Goal: Task Accomplishment & Management: Manage account settings

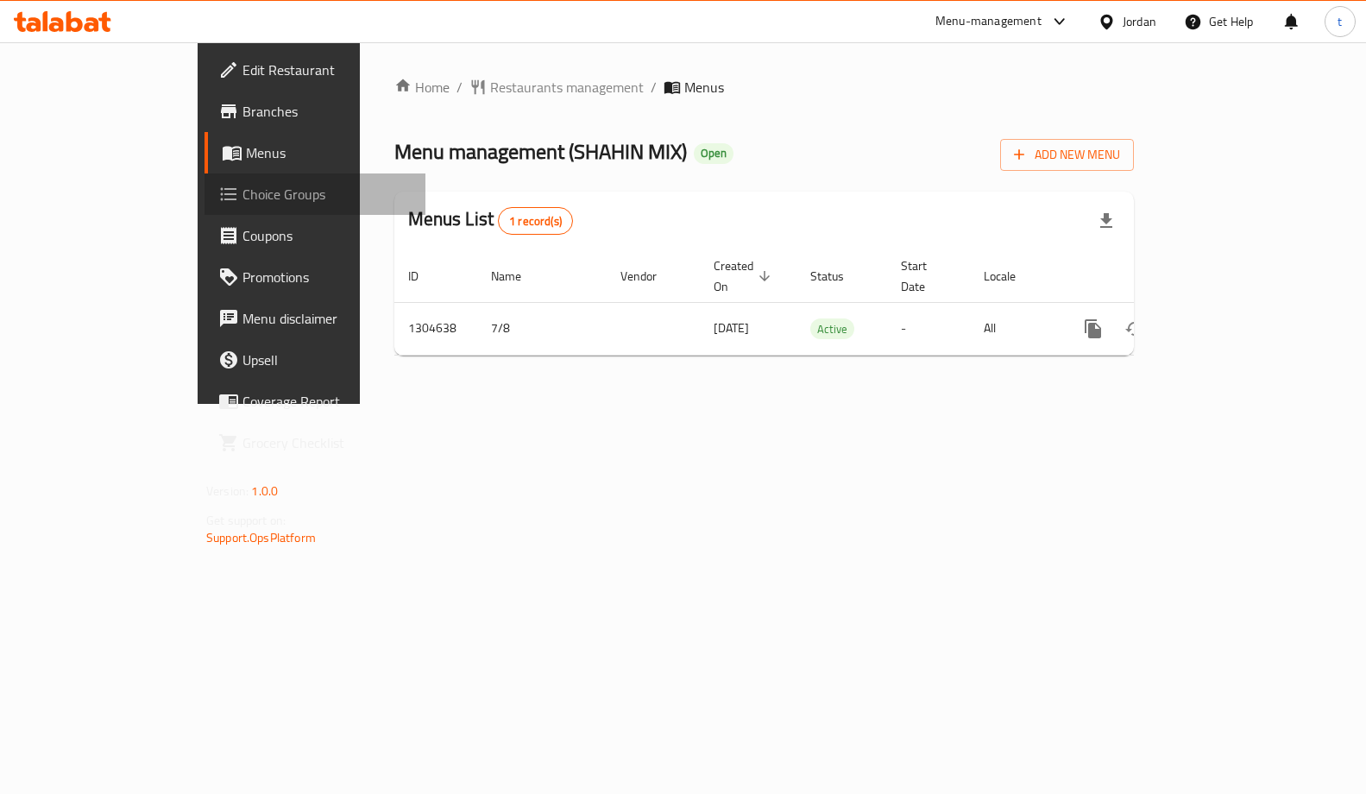
click at [242, 198] on span "Choice Groups" at bounding box center [326, 194] width 169 height 21
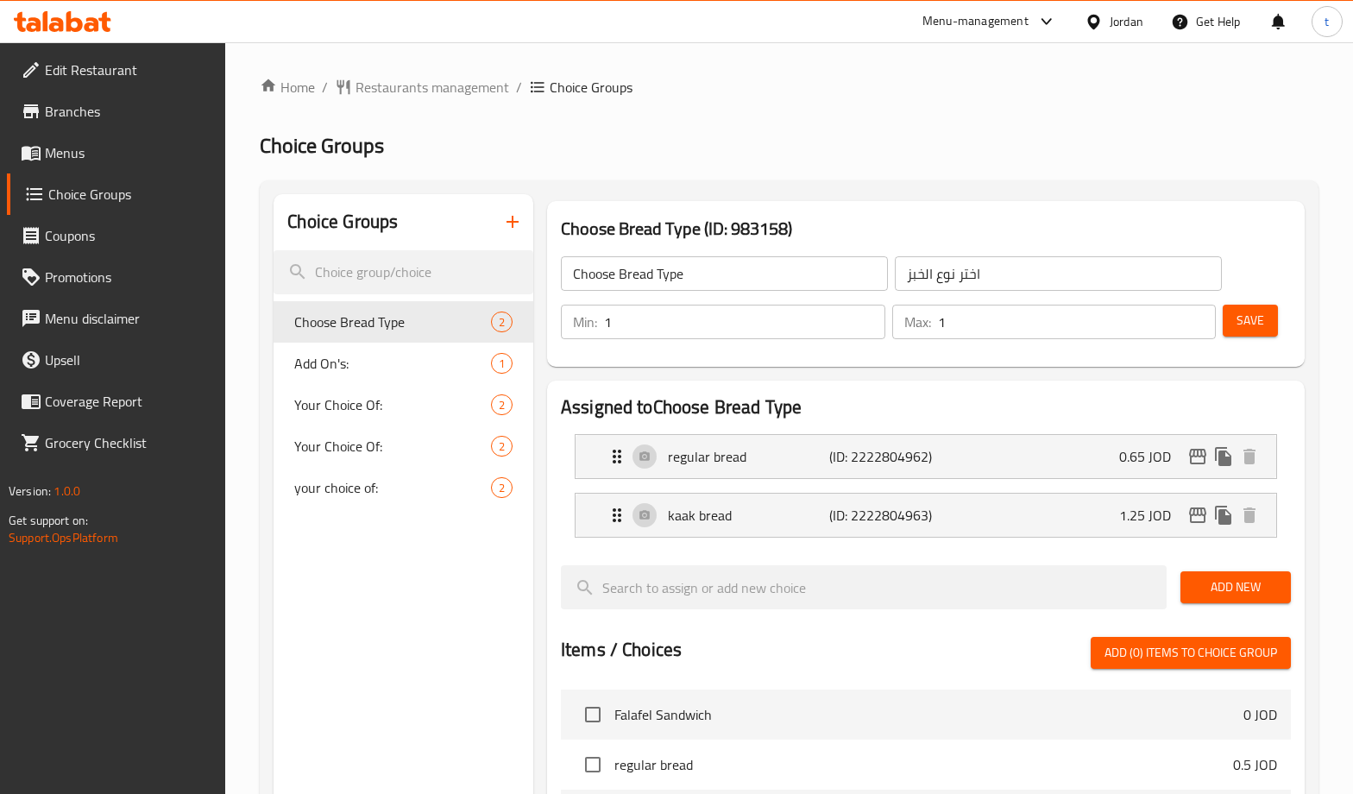
click at [896, 215] on h3 "Choose Bread Type (ID: 983158)" at bounding box center [926, 229] width 730 height 28
click at [883, 215] on h3 "Choose Bread Type (ID: 983158)" at bounding box center [926, 229] width 730 height 28
click at [876, 144] on h2 "Choice Groups" at bounding box center [789, 146] width 1059 height 28
click at [414, 77] on span "Restaurants management" at bounding box center [433, 87] width 154 height 21
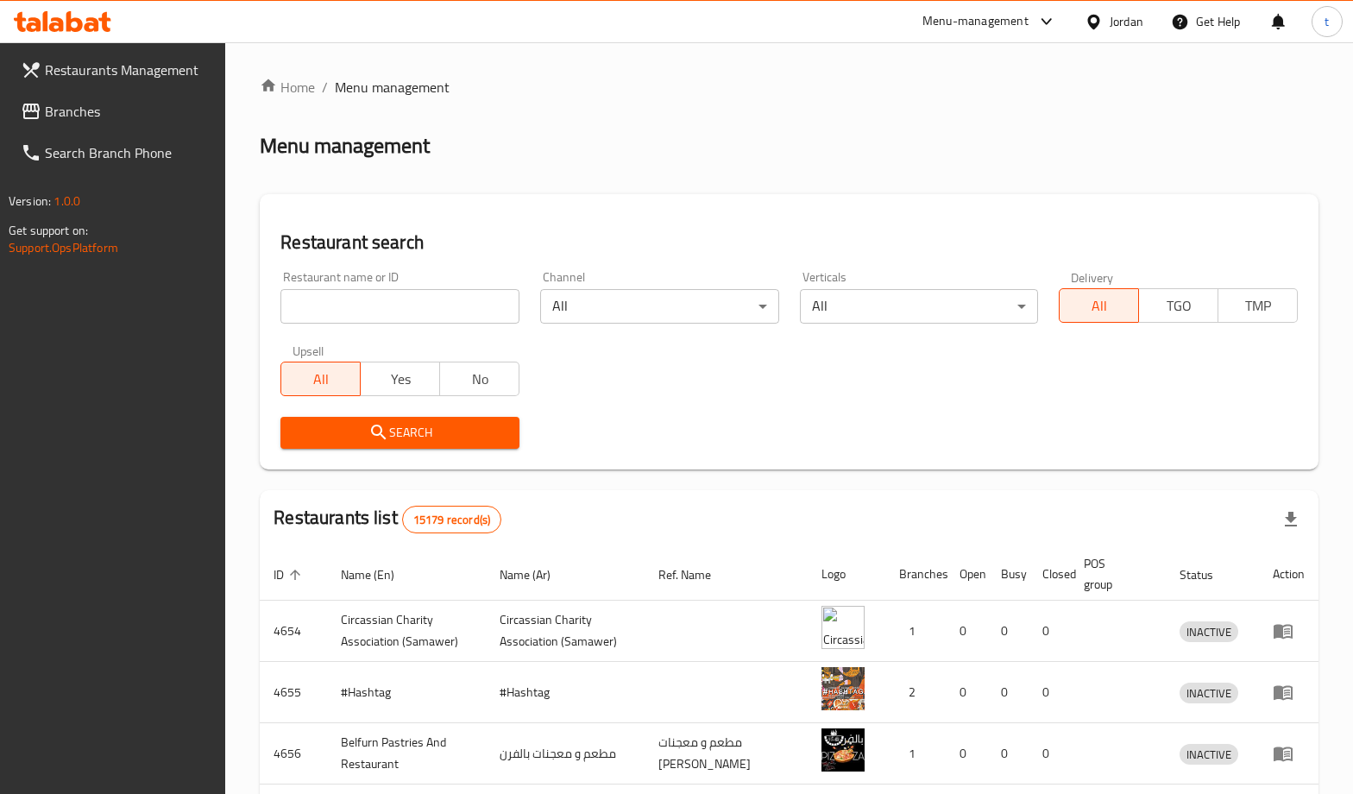
click at [132, 131] on link "Branches" at bounding box center [116, 111] width 219 height 41
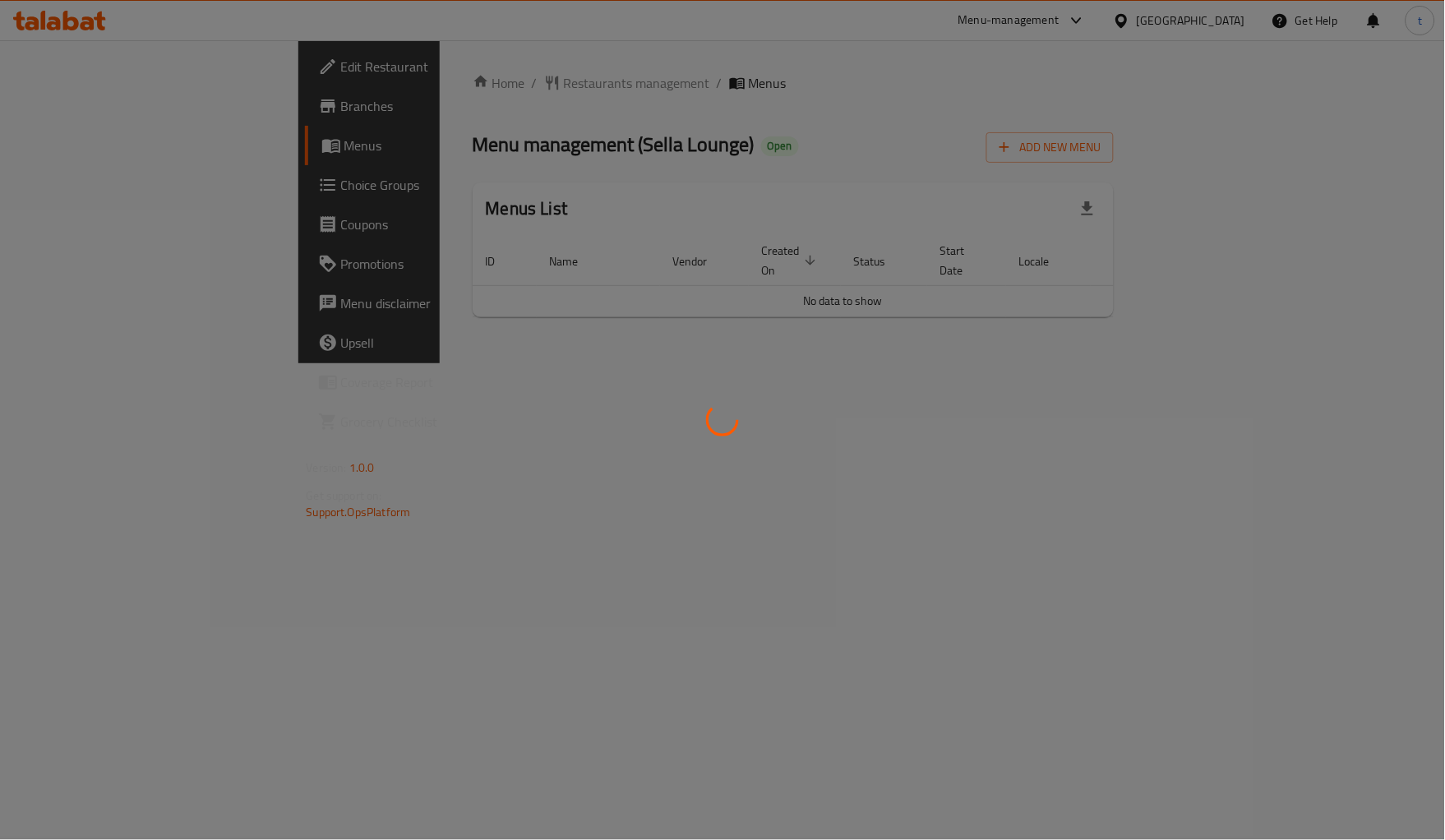
click at [82, 185] on div at bounding box center [722, 420] width 1445 height 840
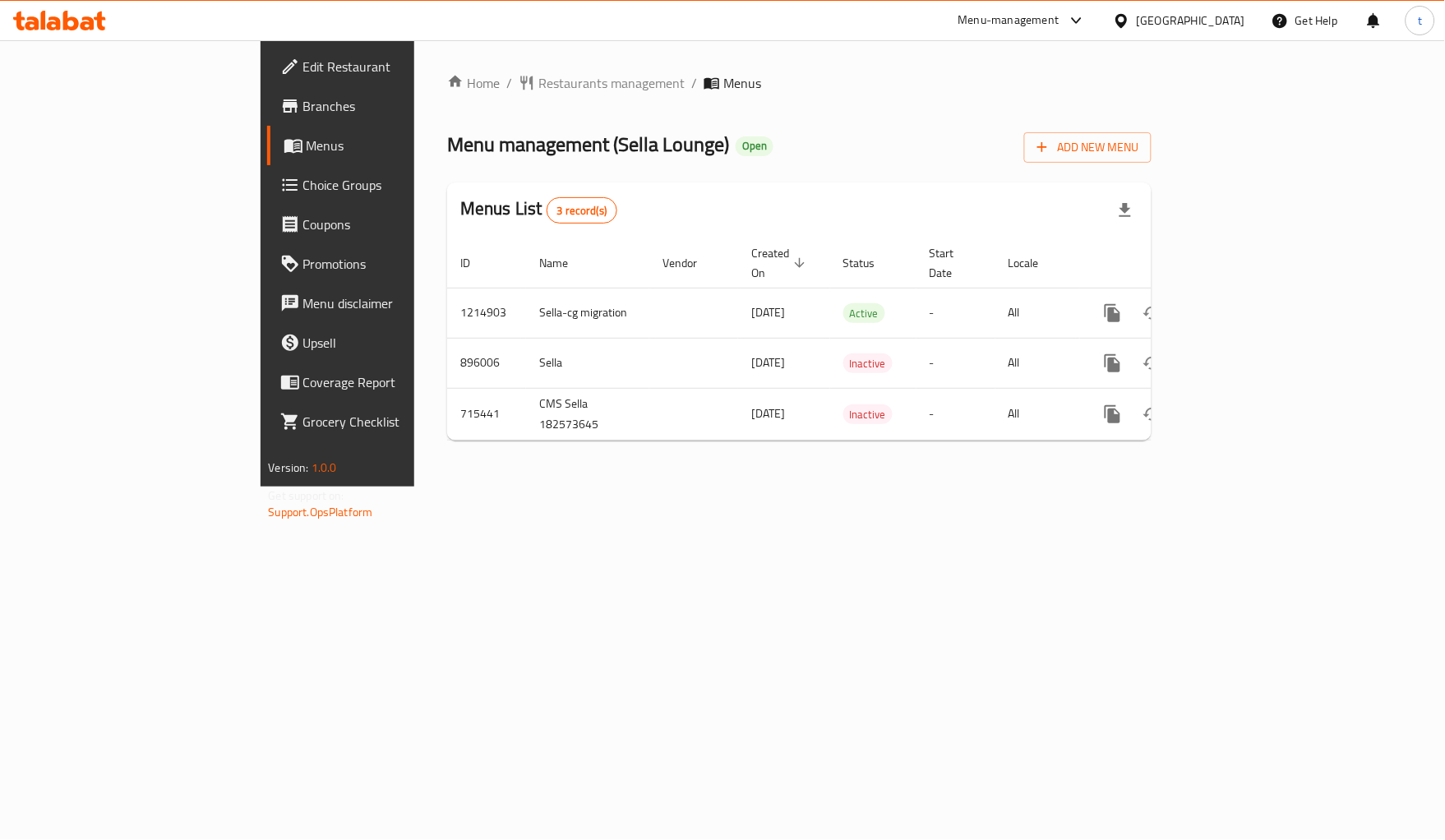
click at [261, 185] on div "Edit Restaurant Branches Menus Choice Groups Coupons Promotions Menu disclaimer…" at bounding box center [723, 263] width 925 height 447
click at [303, 185] on span "Choice Groups" at bounding box center [395, 185] width 186 height 20
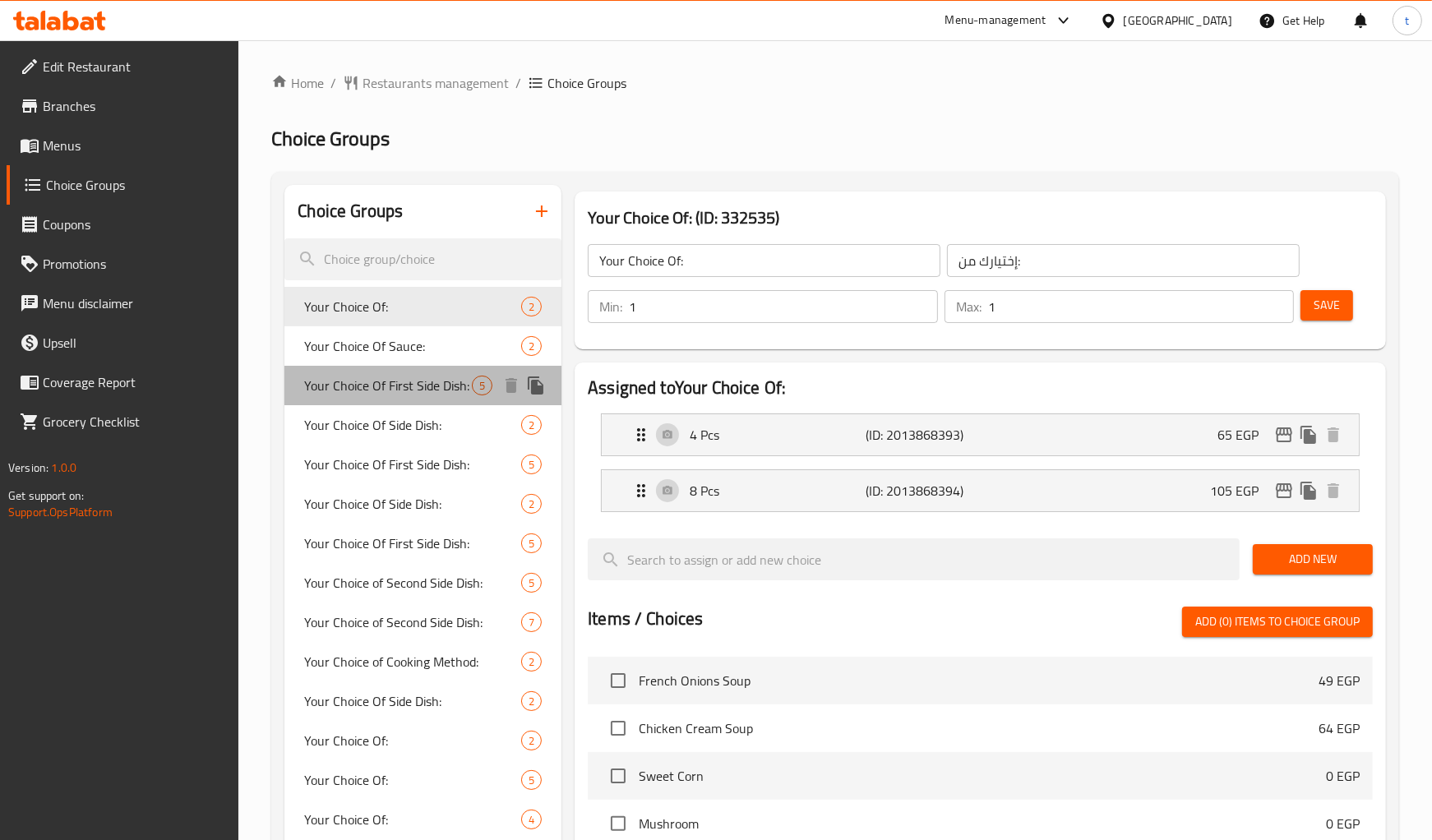
click at [444, 380] on span "Your Choice Of First Side Dish:" at bounding box center [388, 385] width 168 height 20
type input "Your Choice Of First Side Dish:"
type input "إختيارك من الطبق الجانبي الأول:"
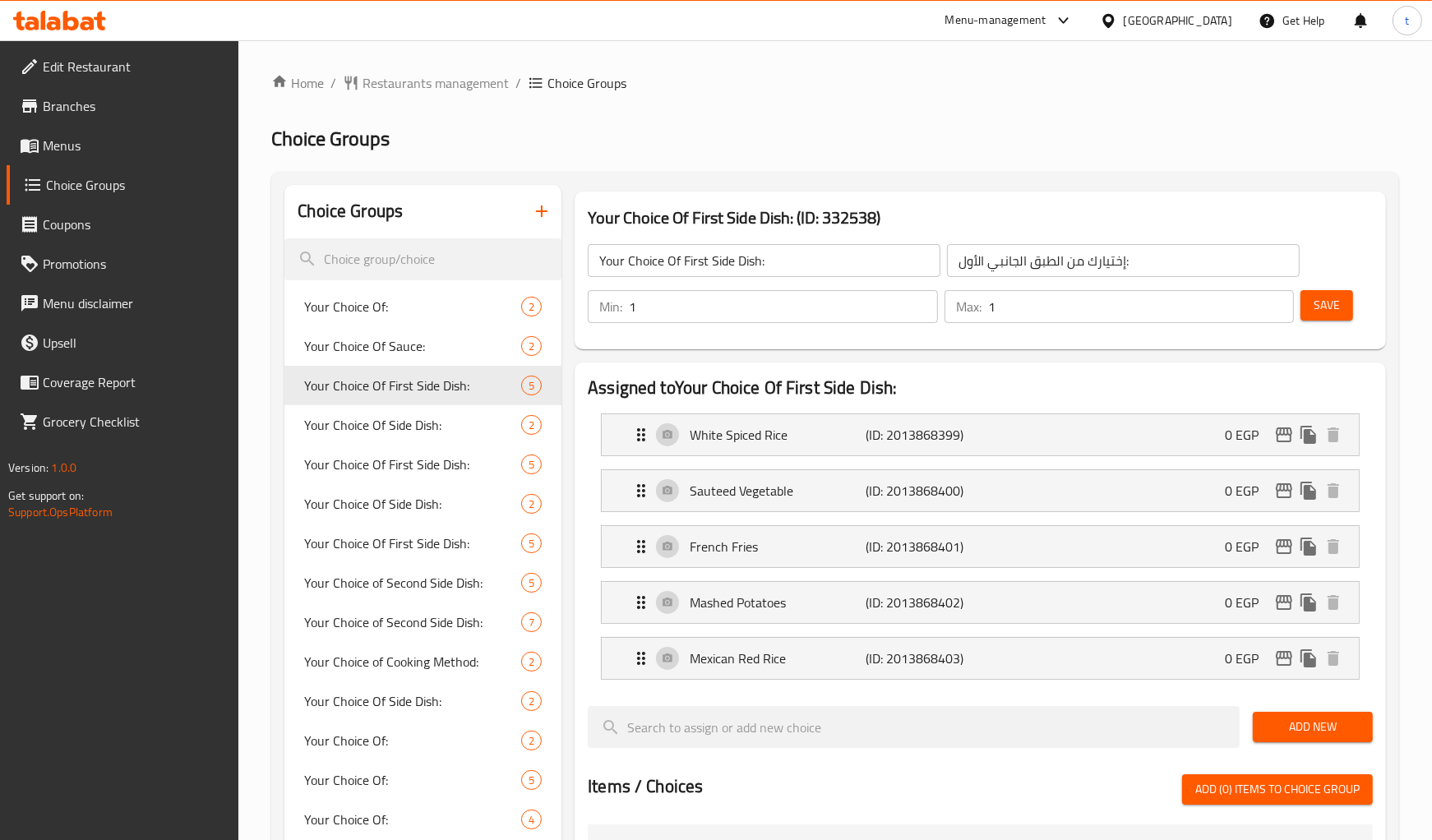
click at [894, 152] on div "Home / Restaurants management / Choice Groups Choice Groups Choice Groups Your …" at bounding box center [836, 771] width 1128 height 1396
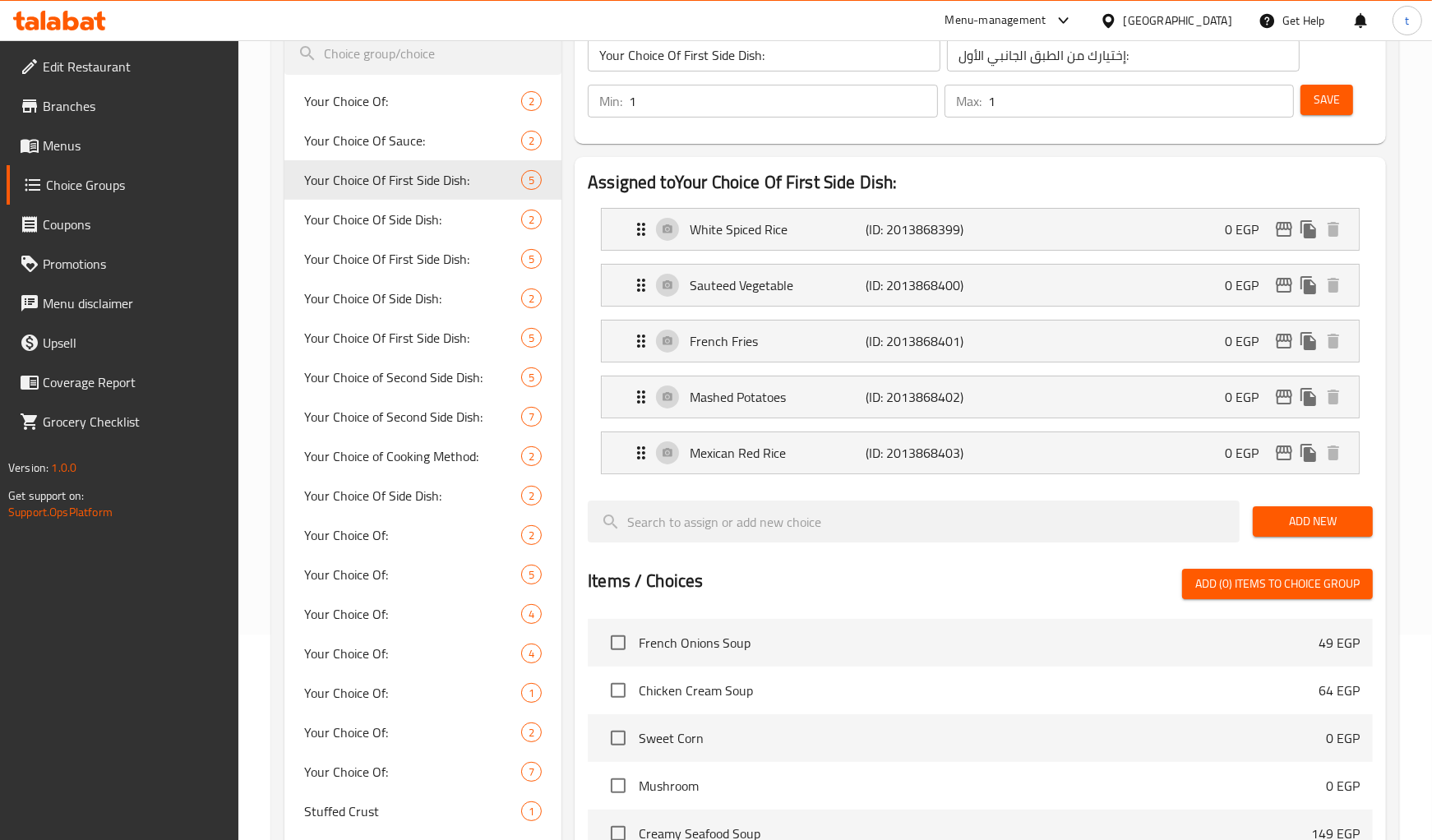
scroll to position [23, 0]
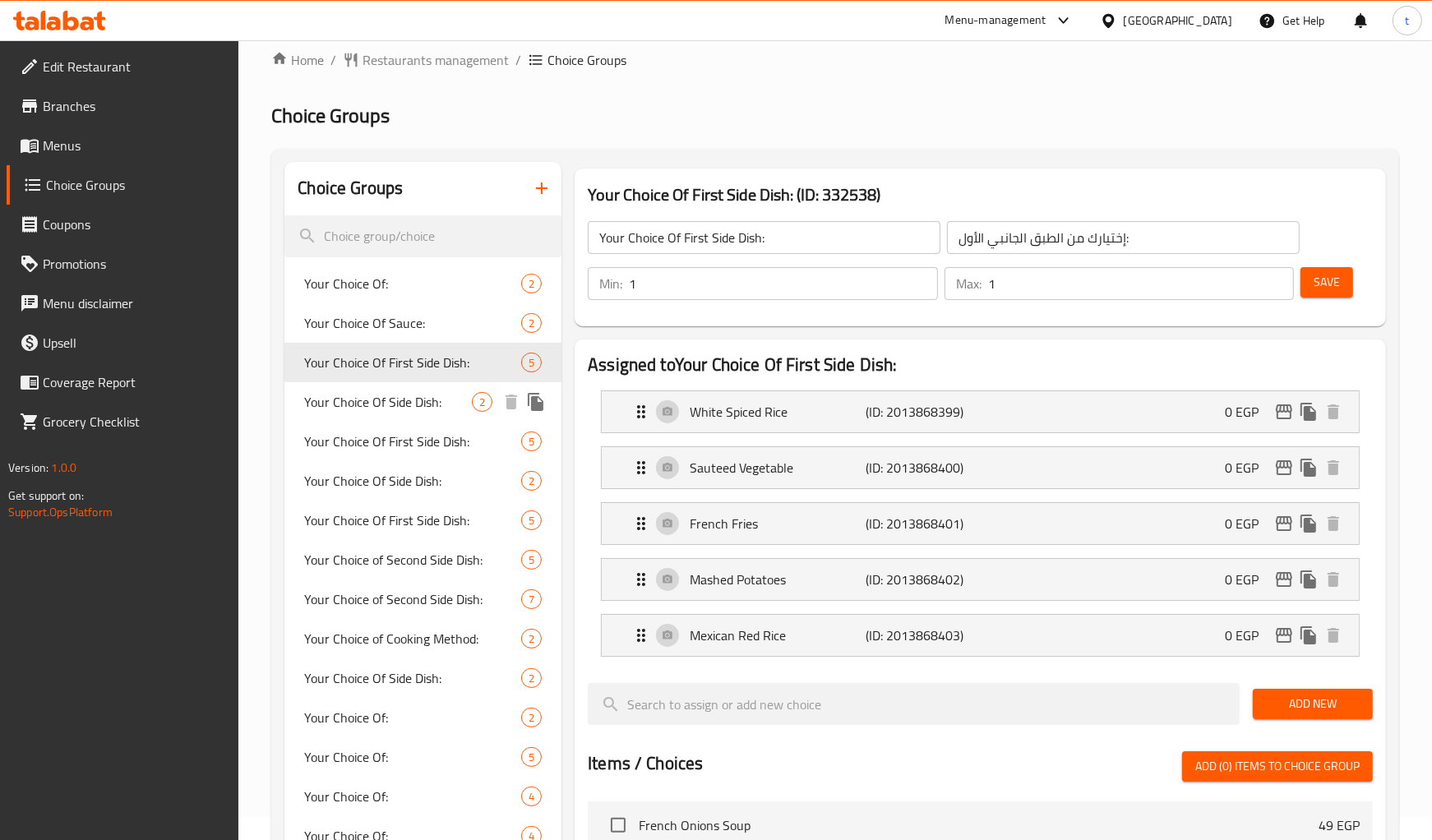
drag, startPoint x: 399, startPoint y: 398, endPoint x: 884, endPoint y: 133, distance: 552.7
click at [399, 398] on span "Your Choice Of Side Dish:" at bounding box center [388, 402] width 168 height 20
type input "Your Choice Of Side Dish:"
type input "إختيارك من الطبق الجانبي:"
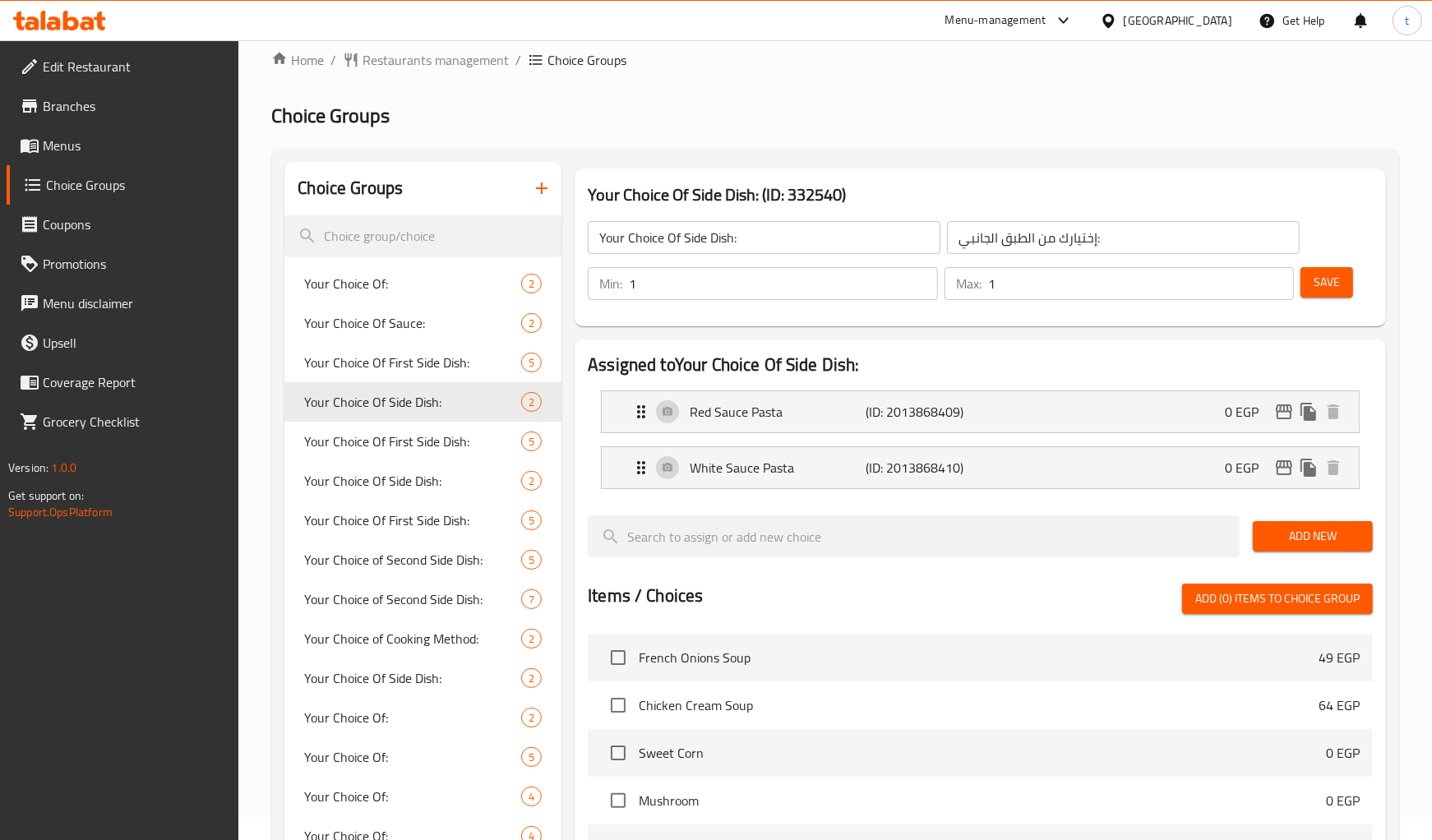
click at [958, 112] on h2 "Choice Groups" at bounding box center [836, 116] width 1128 height 27
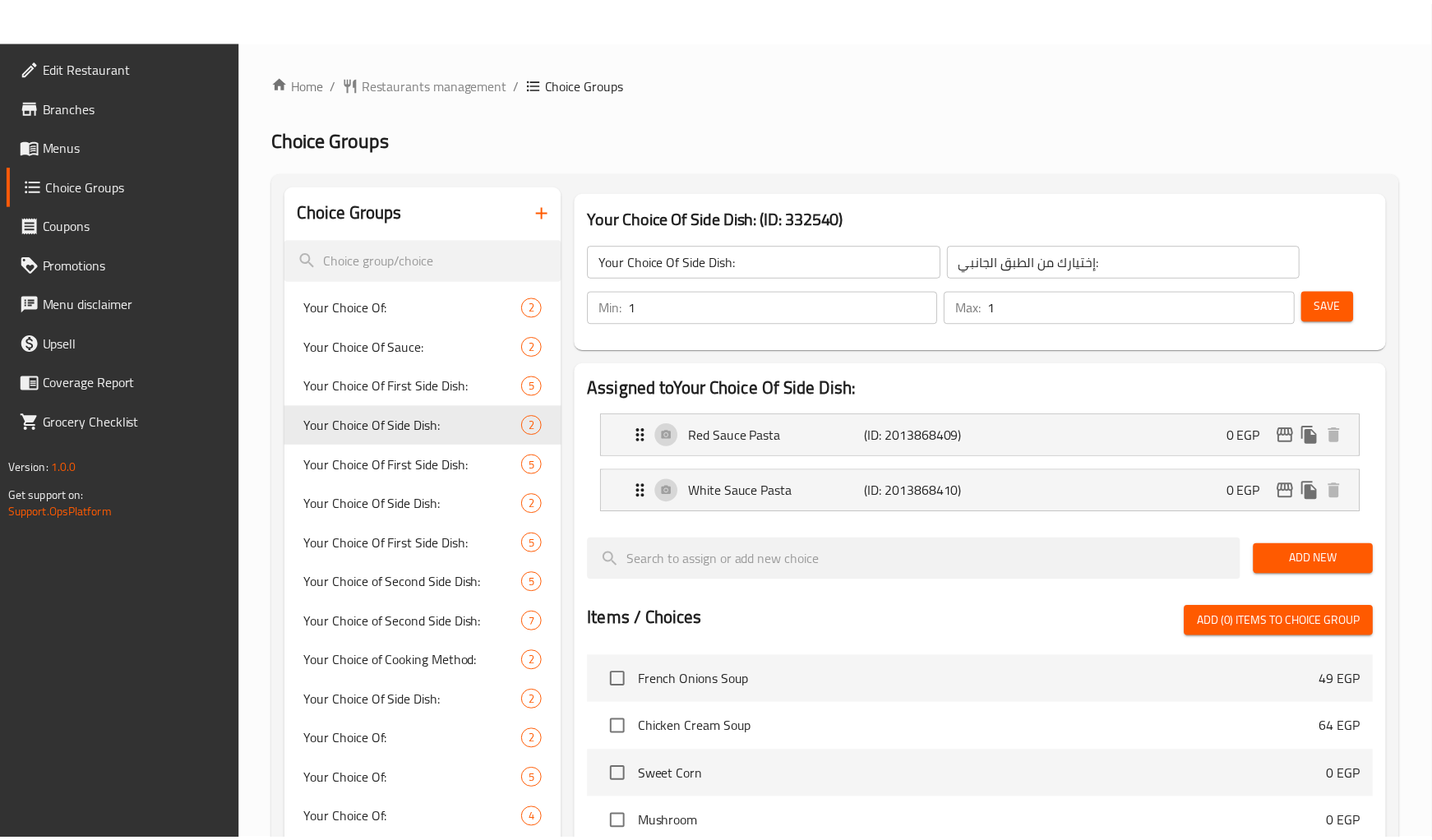
scroll to position [494, 0]
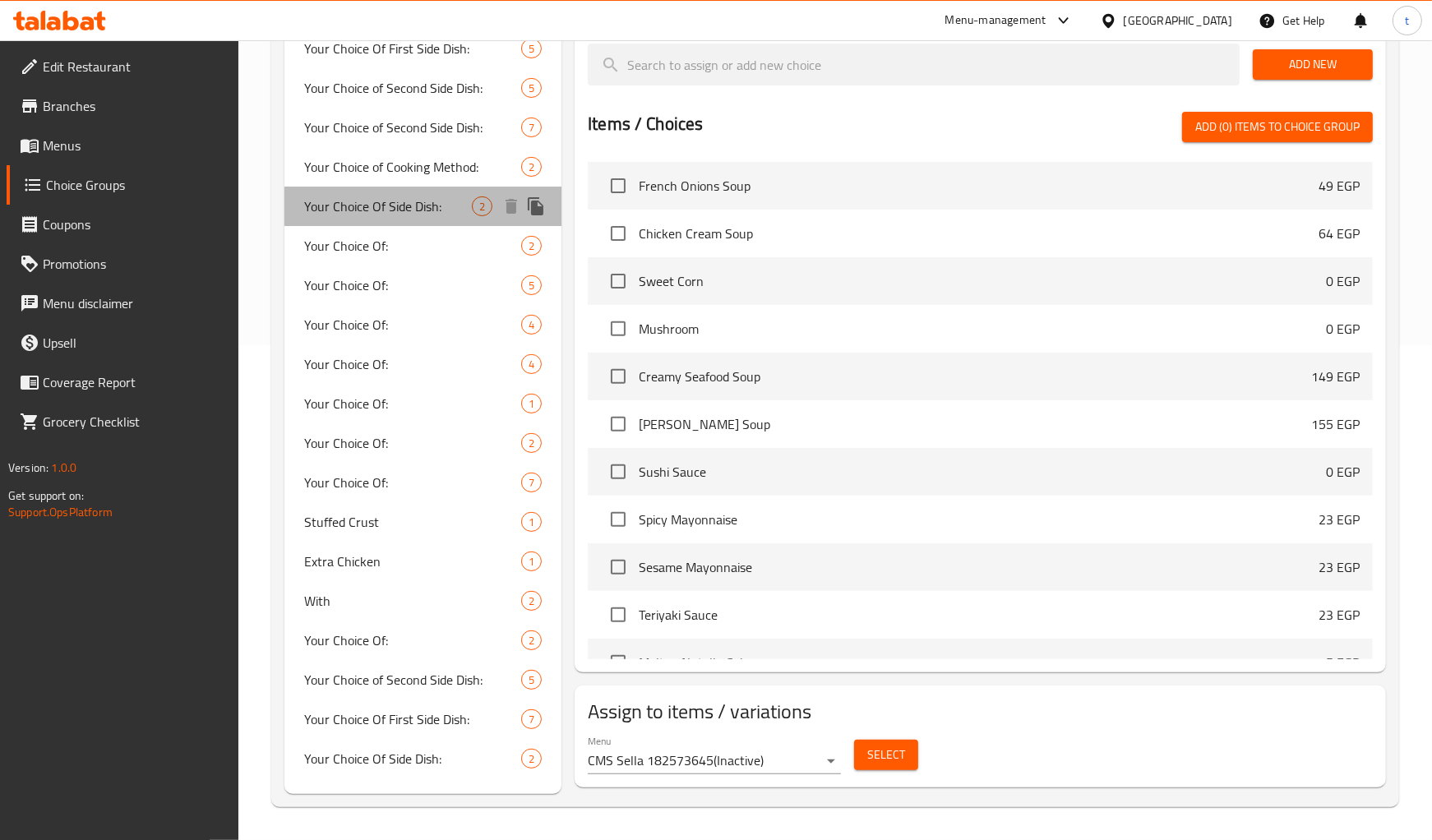
click at [399, 196] on span "Your Choice Of Side Dish:" at bounding box center [388, 206] width 168 height 20
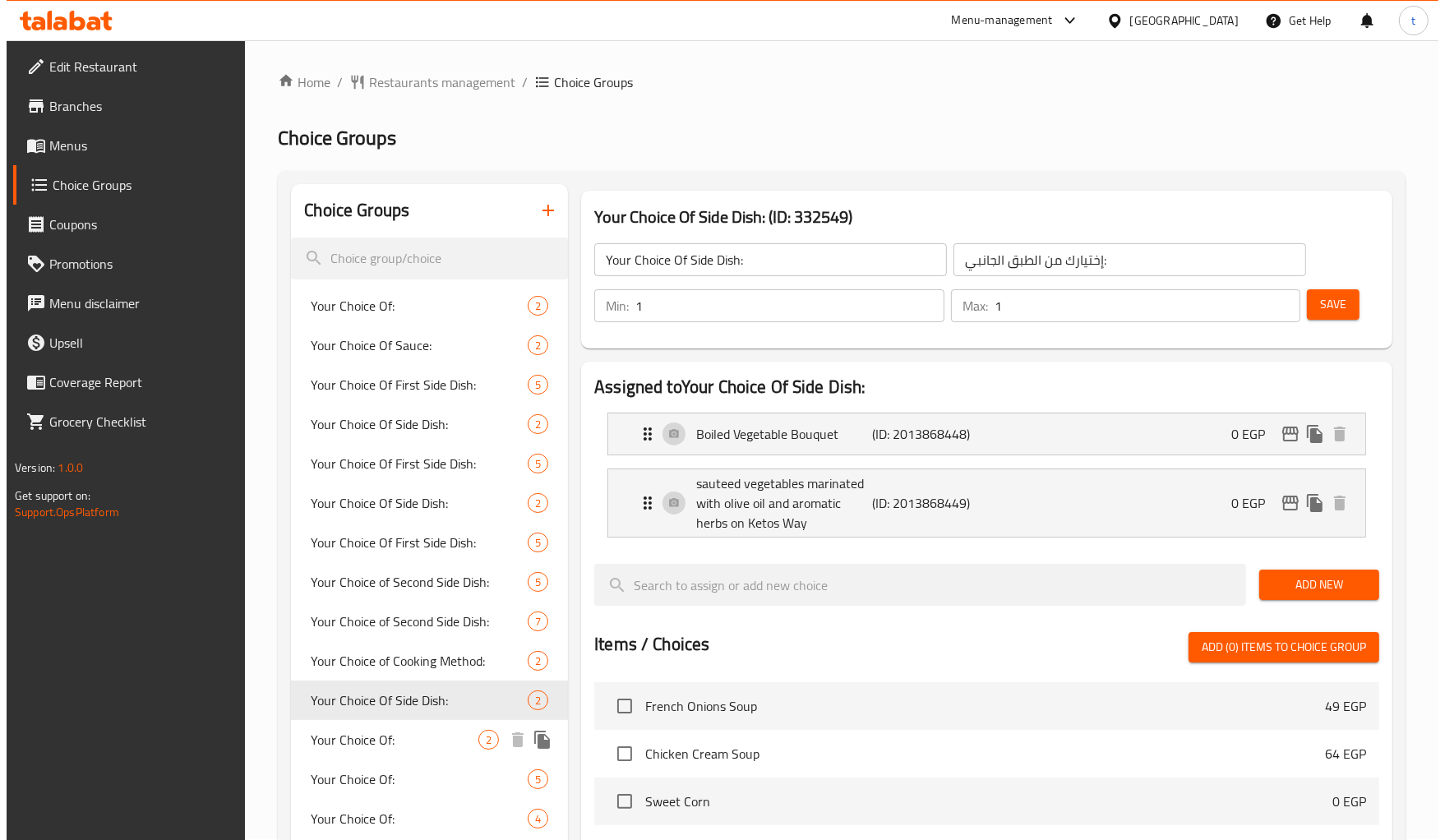
scroll to position [0, 0]
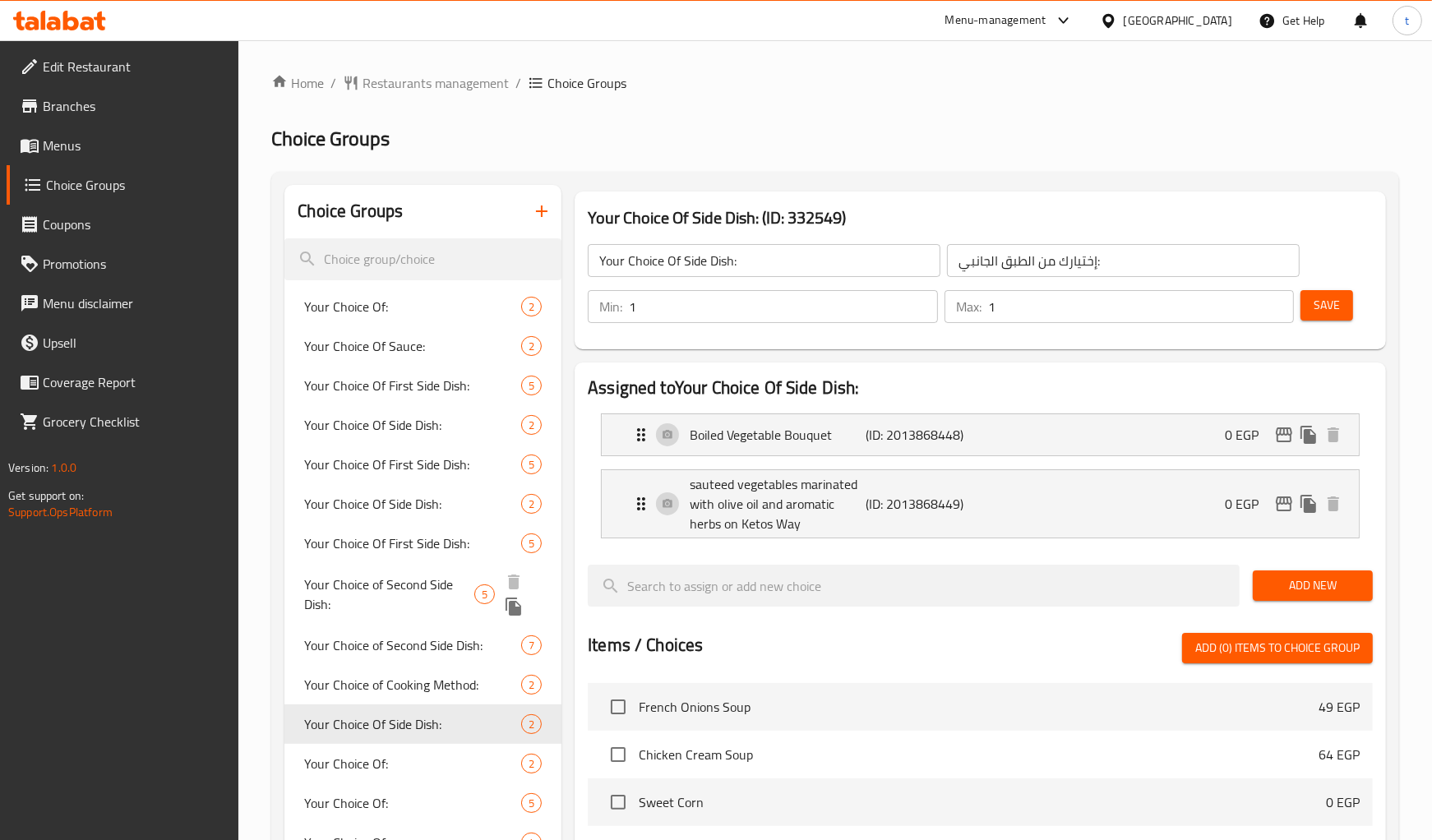
click at [403, 585] on span "Your Choice of Second Side Dish:" at bounding box center [389, 593] width 171 height 39
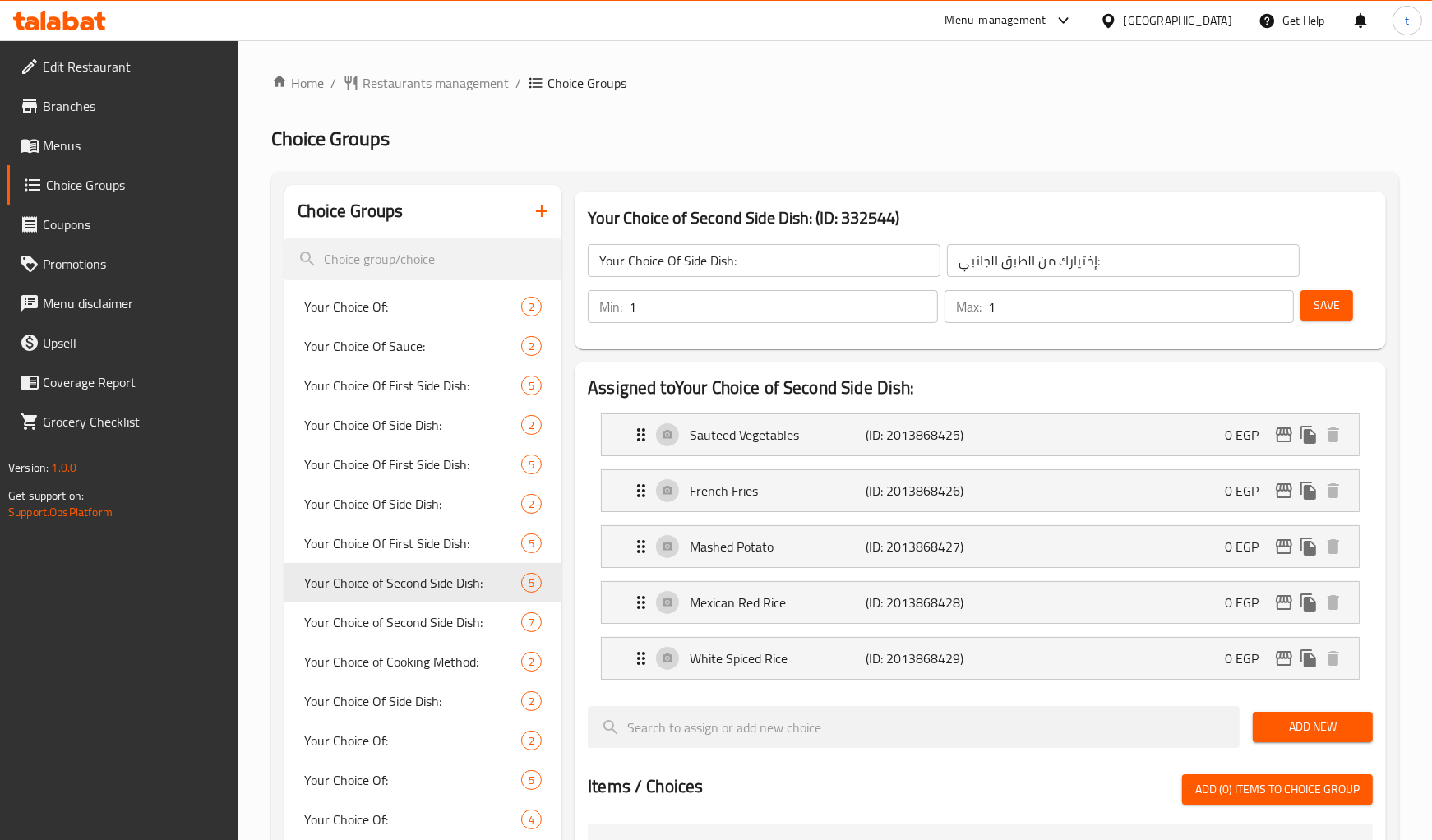
type input "Your Choice of Second Side Dish:"
type input "إختيارك من الطبق الجانبي الثاني:"
click at [979, 132] on h2 "Choice Groups" at bounding box center [836, 139] width 1128 height 27
drag, startPoint x: 395, startPoint y: 426, endPoint x: 387, endPoint y: 426, distance: 8.0
click at [395, 426] on span "Your Choice Of Side Dish:" at bounding box center [388, 425] width 168 height 20
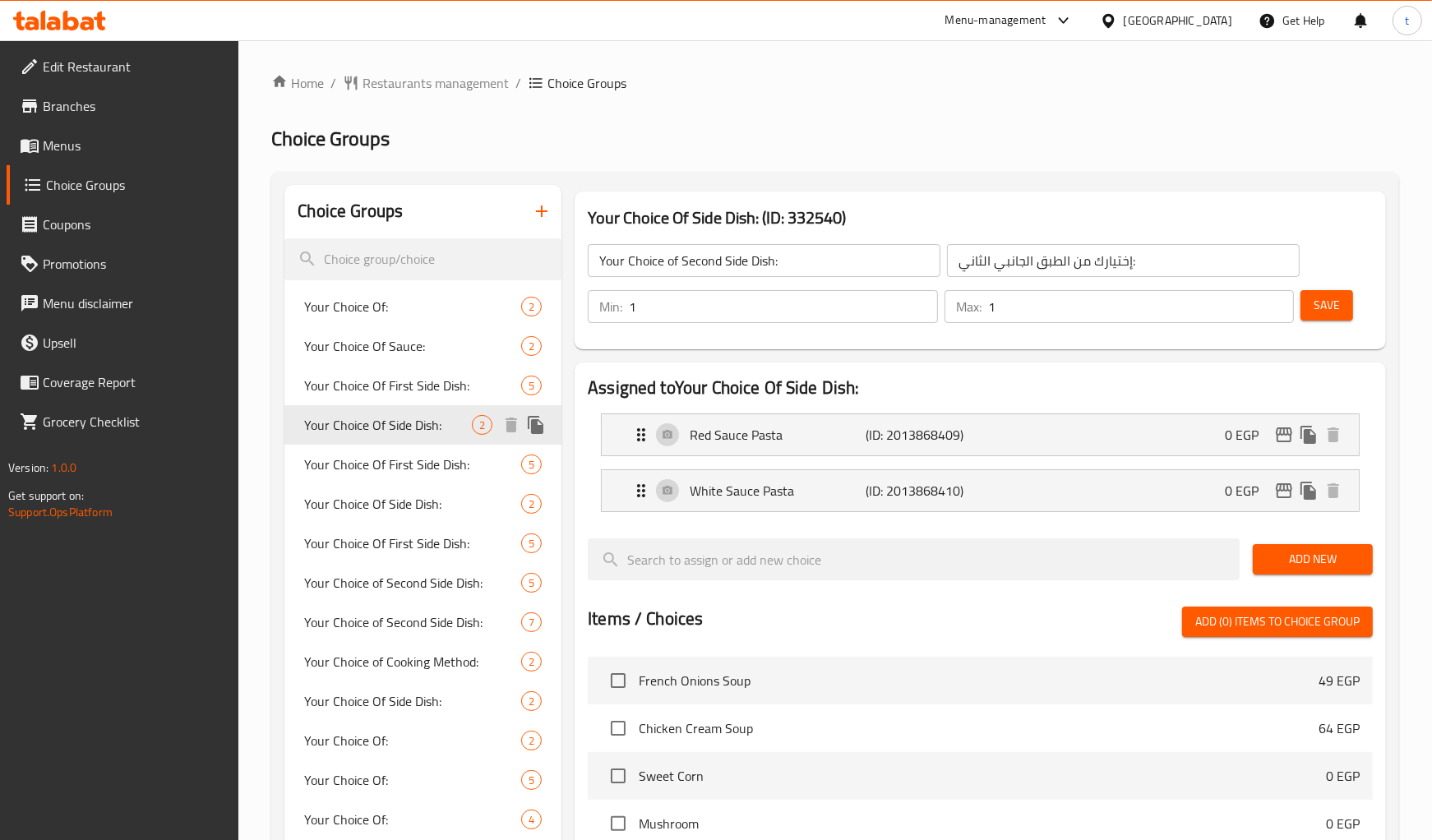
type input "Your Choice Of Side Dish:"
type input "إختيارك من الطبق الجانبي:"
